Goal: Task Accomplishment & Management: Manage account settings

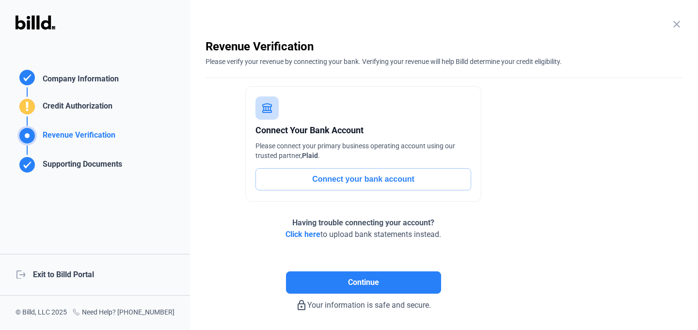
click at [83, 278] on div "logout Exit to Billd Portal" at bounding box center [95, 275] width 190 height 42
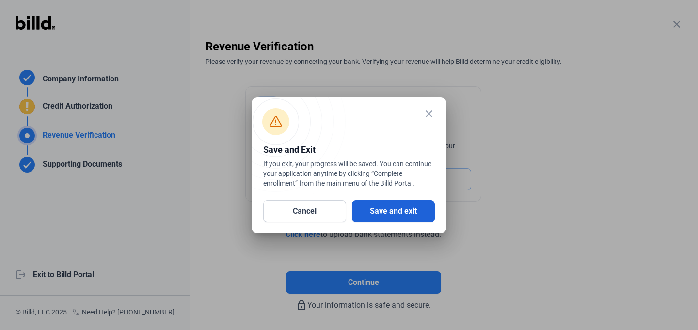
click at [372, 202] on button "Save and exit" at bounding box center [393, 211] width 83 height 22
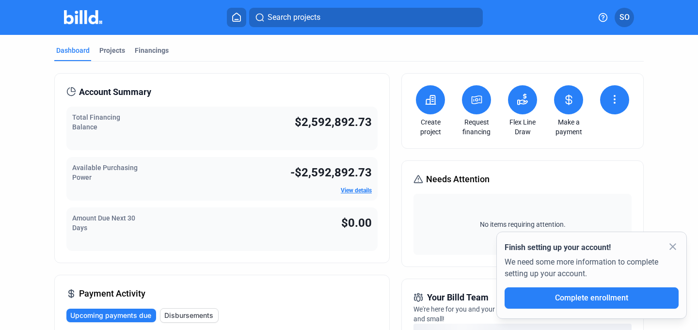
click at [627, 21] on span "SO" at bounding box center [624, 18] width 10 height 12
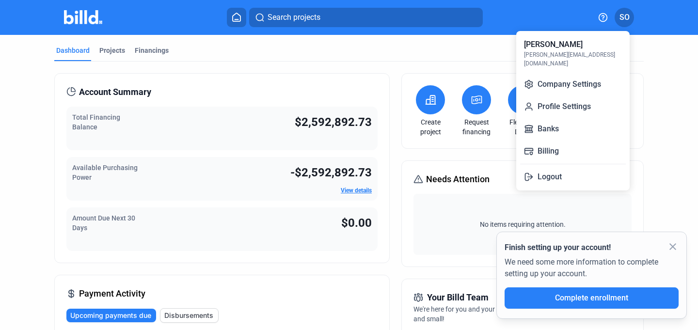
click at [647, 47] on div at bounding box center [349, 165] width 698 height 330
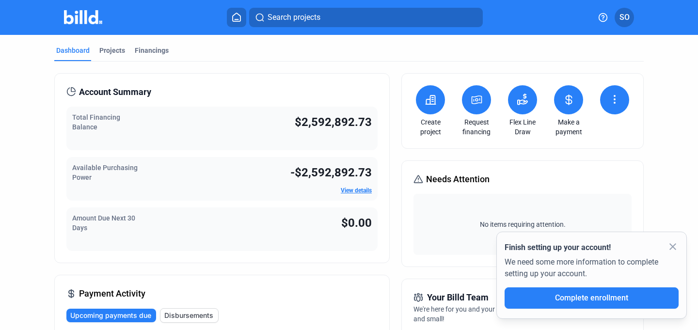
click at [626, 12] on span "SO" at bounding box center [624, 18] width 10 height 12
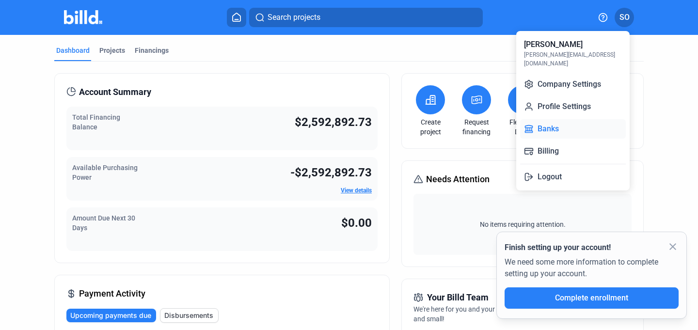
click at [584, 122] on button "Banks" at bounding box center [573, 128] width 106 height 19
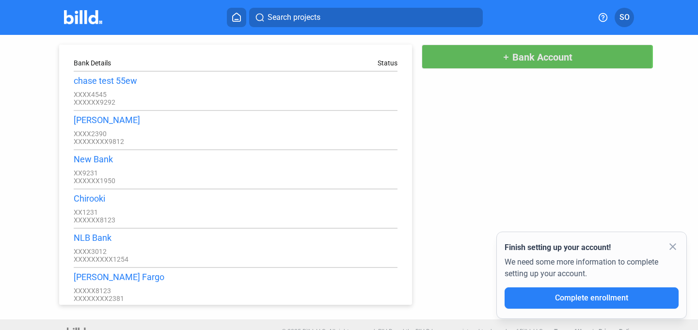
click at [469, 56] on button "add Bank Account" at bounding box center [537, 57] width 232 height 24
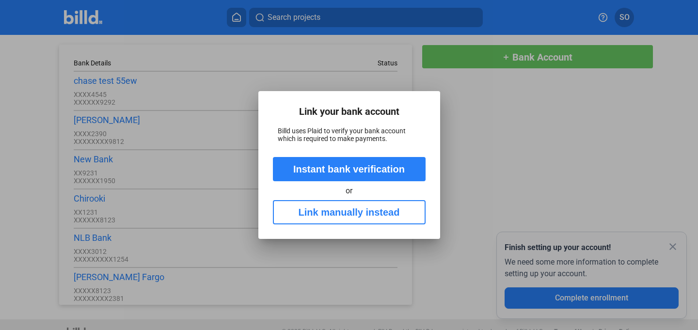
click at [374, 170] on button "Instant bank verification" at bounding box center [349, 169] width 153 height 24
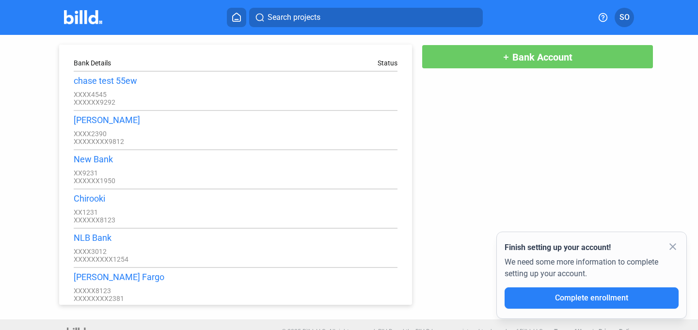
click at [542, 55] on span "Bank Account" at bounding box center [542, 57] width 60 height 12
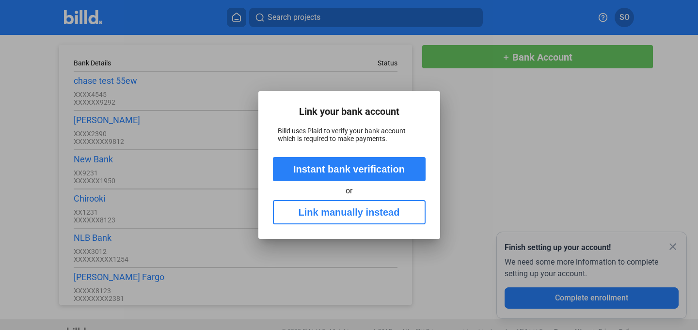
click at [370, 173] on button "Instant bank verification" at bounding box center [349, 169] width 153 height 24
